Goal: Information Seeking & Learning: Learn about a topic

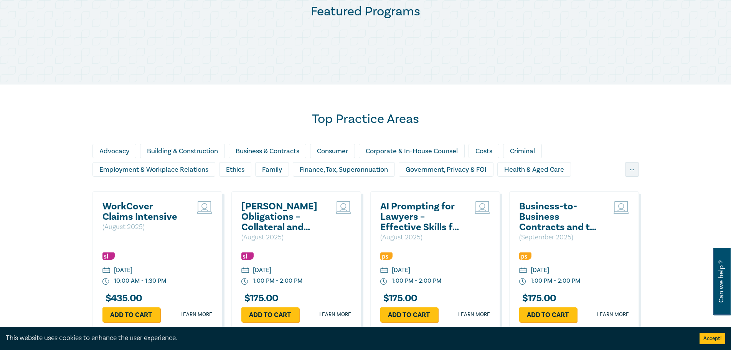
scroll to position [469, 0]
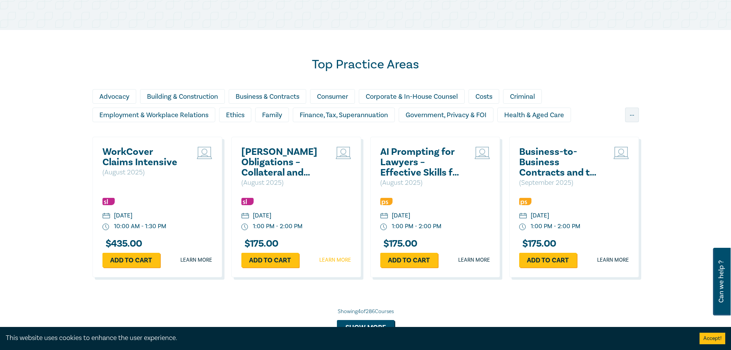
click at [333, 258] on link "Learn more" at bounding box center [335, 260] width 32 height 8
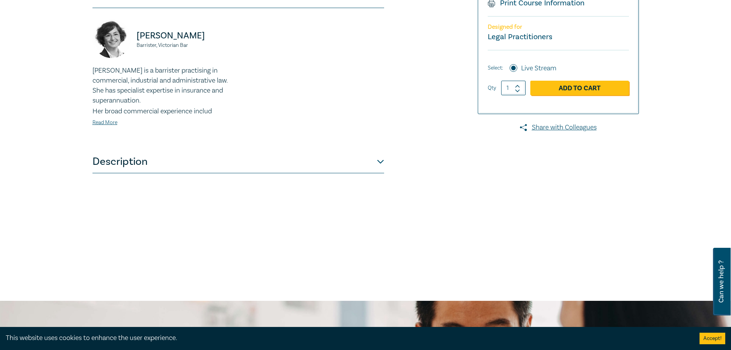
scroll to position [212, 0]
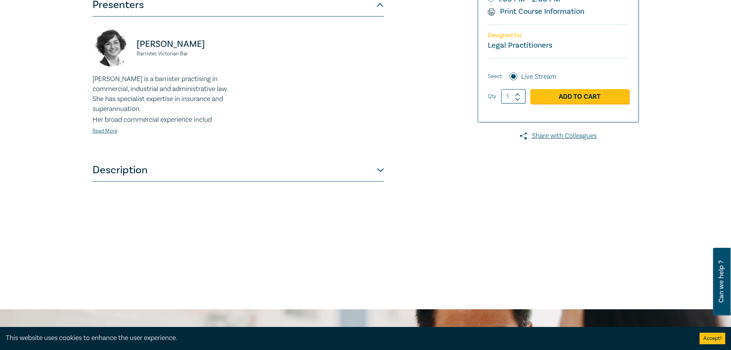
click at [380, 171] on button "Description" at bounding box center [239, 170] width 292 height 23
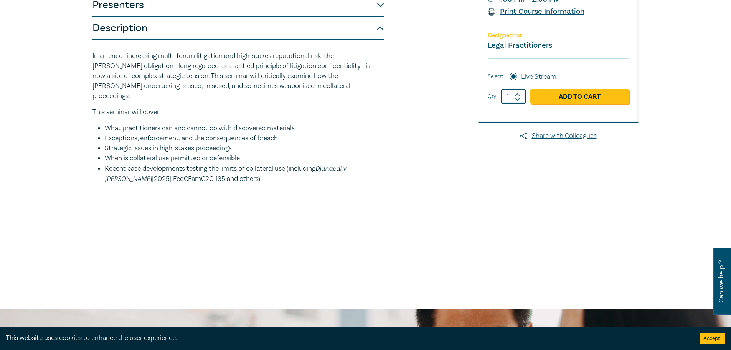
click at [557, 12] on link "Print Course Information" at bounding box center [536, 12] width 97 height 10
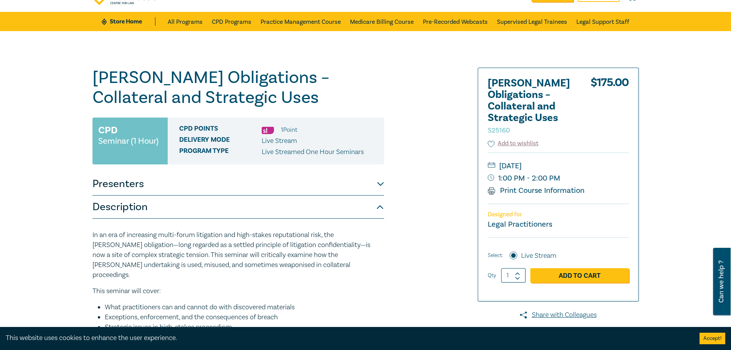
scroll to position [23, 0]
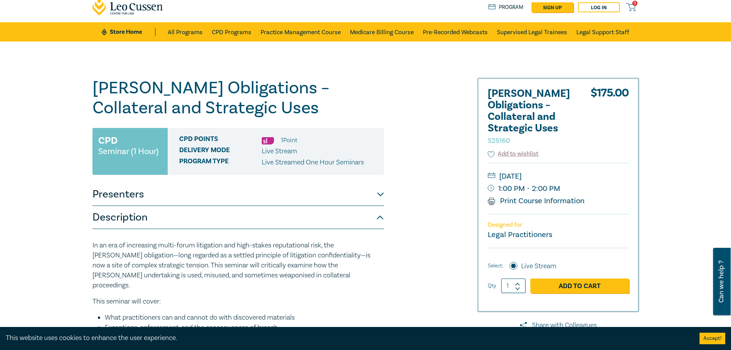
click at [380, 192] on button "Presenters" at bounding box center [239, 194] width 292 height 23
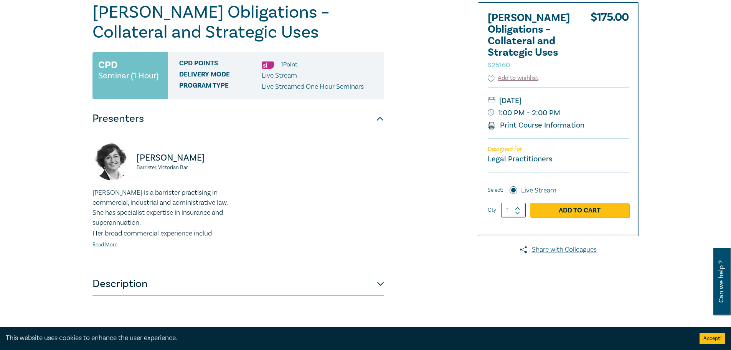
scroll to position [106, 0]
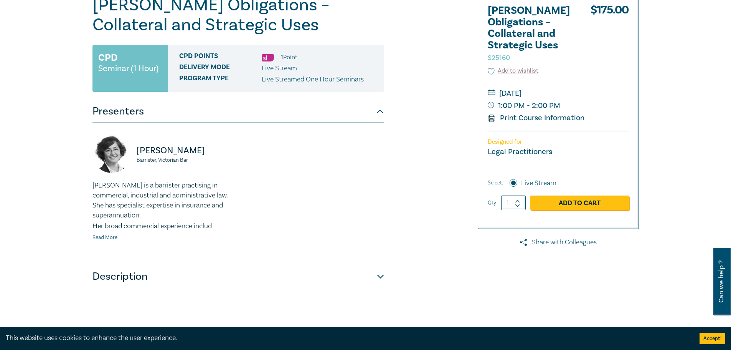
click at [104, 237] on link "Read More" at bounding box center [105, 237] width 25 height 7
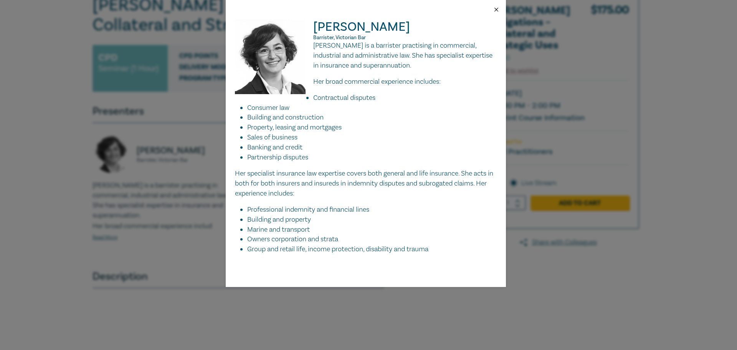
click at [500, 8] on button "Close" at bounding box center [496, 9] width 7 height 7
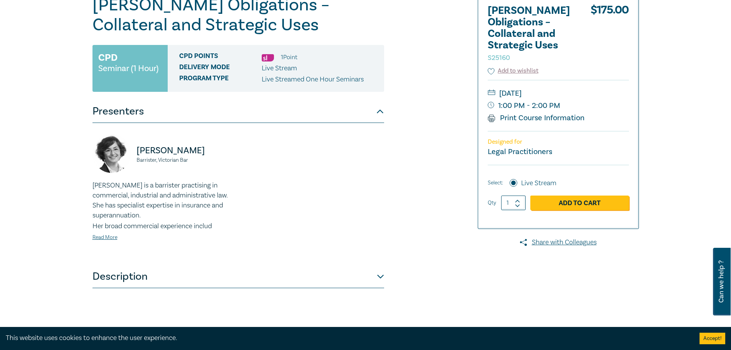
scroll to position [0, 0]
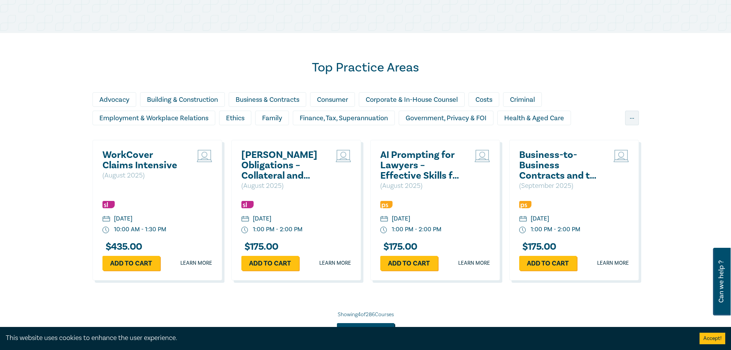
scroll to position [450, 0]
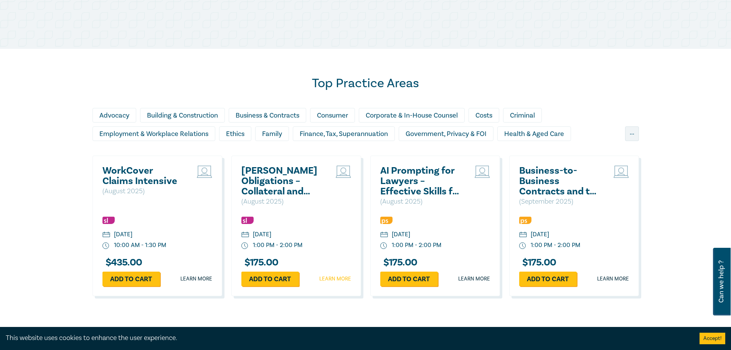
click at [334, 275] on link "Learn more" at bounding box center [335, 279] width 32 height 8
